Goal: Navigation & Orientation: Find specific page/section

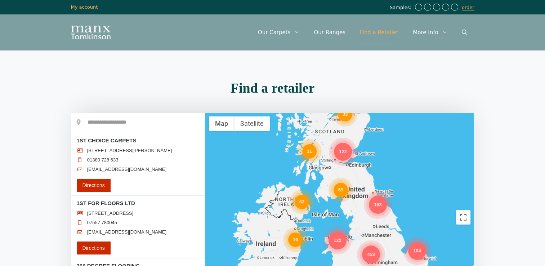
click at [309, 154] on div "11" at bounding box center [309, 151] width 14 height 14
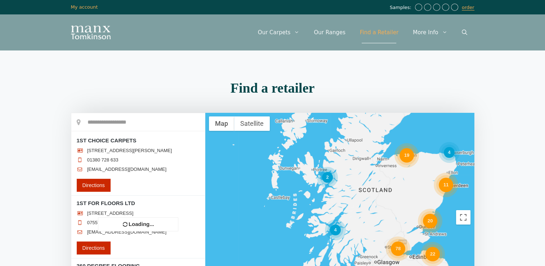
drag, startPoint x: 375, startPoint y: 212, endPoint x: 343, endPoint y: 154, distance: 66.5
click at [343, 154] on div "23 34 40 22 48 17 19 4 78 20 4 11 32 4 3 2 4" at bounding box center [339, 217] width 269 height 209
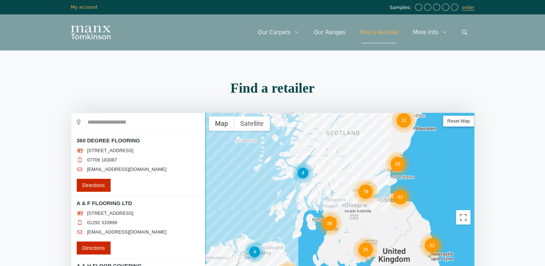
click at [111, 120] on input "text" at bounding box center [138, 122] width 134 height 18
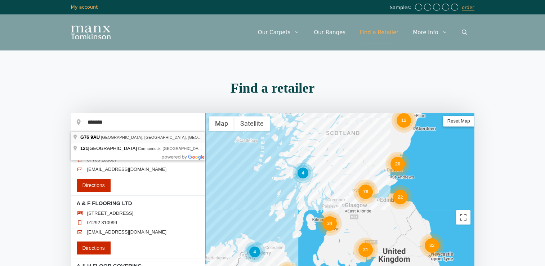
type input "**********"
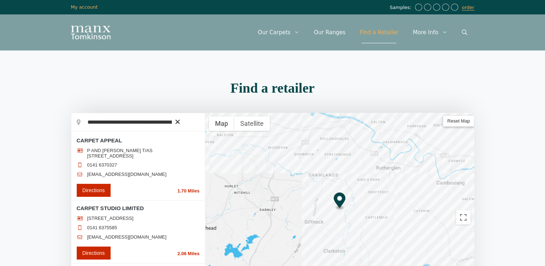
drag, startPoint x: 202, startPoint y: 166, endPoint x: 202, endPoint y: 177, distance: 10.8
click at [202, 177] on li "CARPET APPEAL P AND M [PERSON_NAME] T/AS [STREET_ADDRESS] 0141 6370327 [EMAIL_A…" at bounding box center [138, 167] width 134 height 68
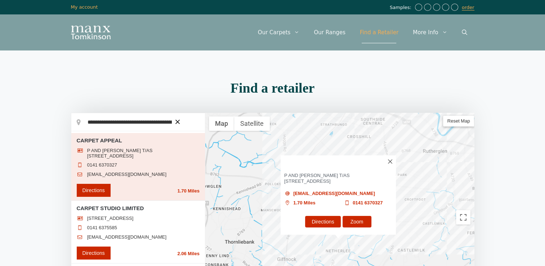
drag, startPoint x: 205, startPoint y: 156, endPoint x: 204, endPoint y: 165, distance: 8.4
click at [204, 165] on div "**********" at bounding box center [273, 217] width 404 height 209
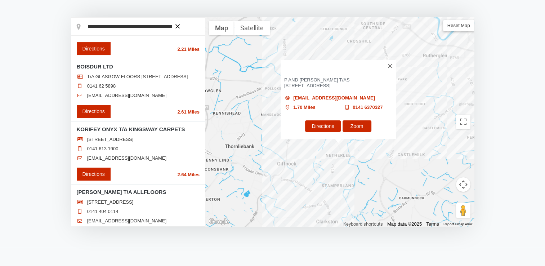
scroll to position [108, 0]
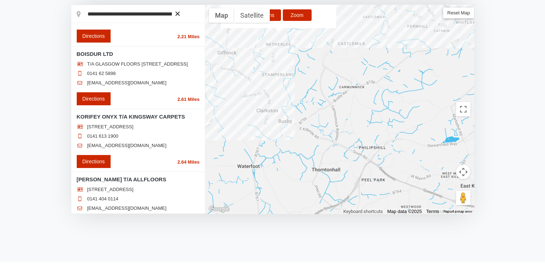
drag, startPoint x: 391, startPoint y: 167, endPoint x: 330, endPoint y: 68, distance: 115.7
click at [330, 68] on div "CARPET APPEAL P AND M [PERSON_NAME] T/AS [STREET_ADDRESS] [EMAIL_ADDRESS][DOMAI…" at bounding box center [339, 109] width 269 height 209
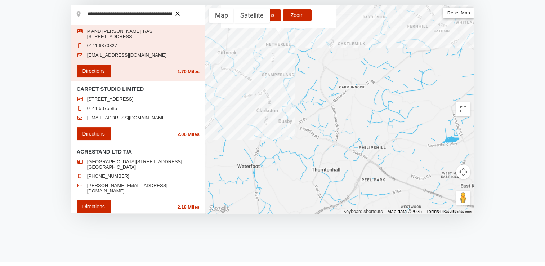
scroll to position [0, 0]
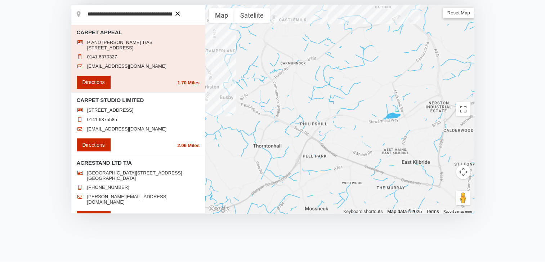
drag, startPoint x: 398, startPoint y: 126, endPoint x: 340, endPoint y: 102, distance: 62.8
click at [340, 102] on div "CARPET APPEAL P AND M [PERSON_NAME] T/AS [STREET_ADDRESS] [EMAIL_ADDRESS][DOMAI…" at bounding box center [339, 109] width 269 height 209
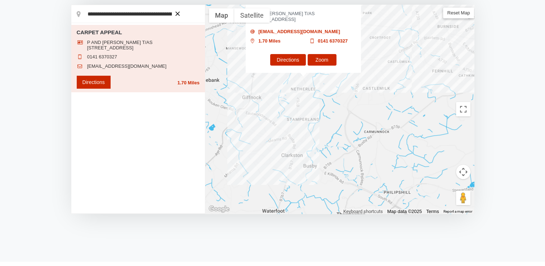
drag, startPoint x: 354, startPoint y: 114, endPoint x: 442, endPoint y: 190, distance: 116.0
click at [442, 190] on div "CARPET APPEAL P AND M [PERSON_NAME] T/AS [STREET_ADDRESS] [EMAIL_ADDRESS][DOMAI…" at bounding box center [339, 109] width 269 height 209
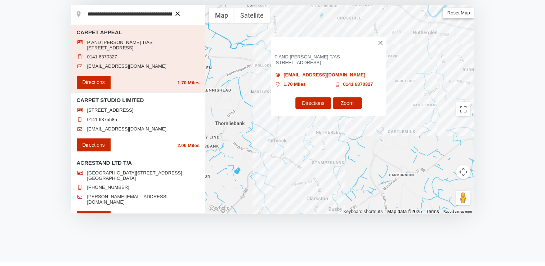
drag, startPoint x: 400, startPoint y: 159, endPoint x: 404, endPoint y: 155, distance: 5.7
click at [404, 155] on div "CARPET APPEAL P AND M [PERSON_NAME] T/AS [STREET_ADDRESS] [EMAIL_ADDRESS][DOMAI…" at bounding box center [339, 109] width 269 height 209
click at [291, 158] on div "CARPET APPEAL P AND M [PERSON_NAME] T/AS [STREET_ADDRESS] [EMAIL_ADDRESS][DOMAI…" at bounding box center [339, 109] width 269 height 209
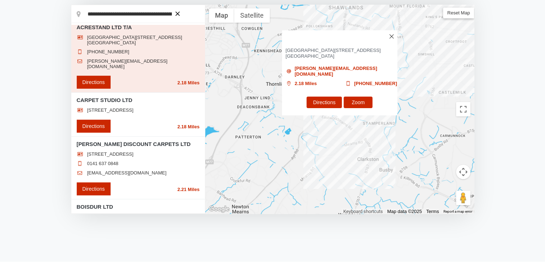
scroll to position [135, 0]
click at [202, 103] on li "CARPET STUDIO LTD [STREET_ADDRESS] Directions 2.18 Miles" at bounding box center [138, 115] width 134 height 44
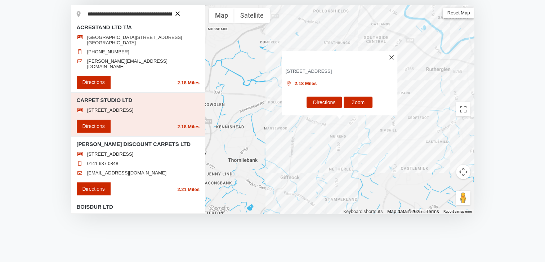
drag, startPoint x: 94, startPoint y: 171, endPoint x: 101, endPoint y: 169, distance: 7.3
click at [94, 171] on div "**********" at bounding box center [138, 109] width 134 height 209
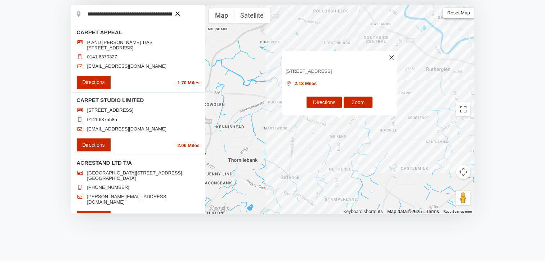
click at [364, 104] on link "Zoom" at bounding box center [358, 103] width 29 height 12
